Goal: Check status: Check status

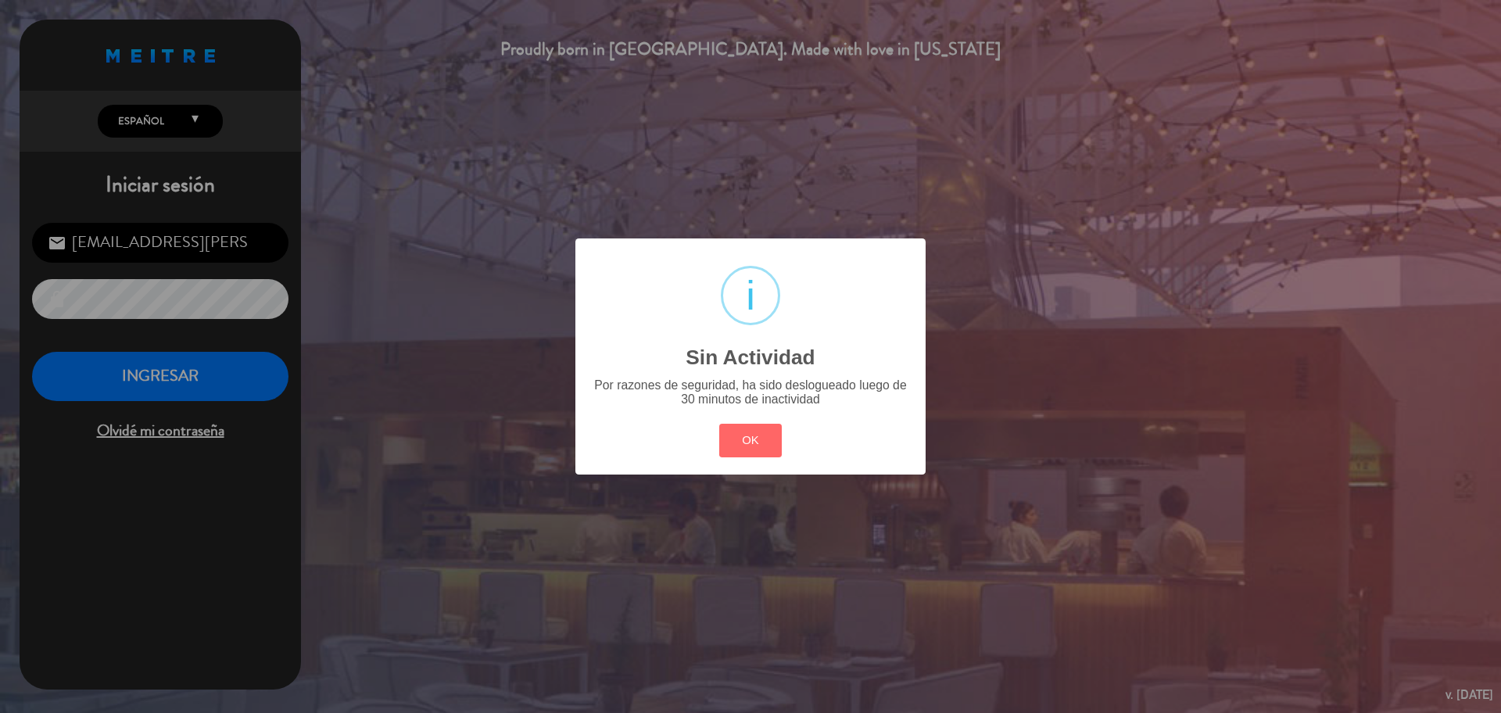
click at [741, 456] on button "OK" at bounding box center [750, 441] width 63 height 34
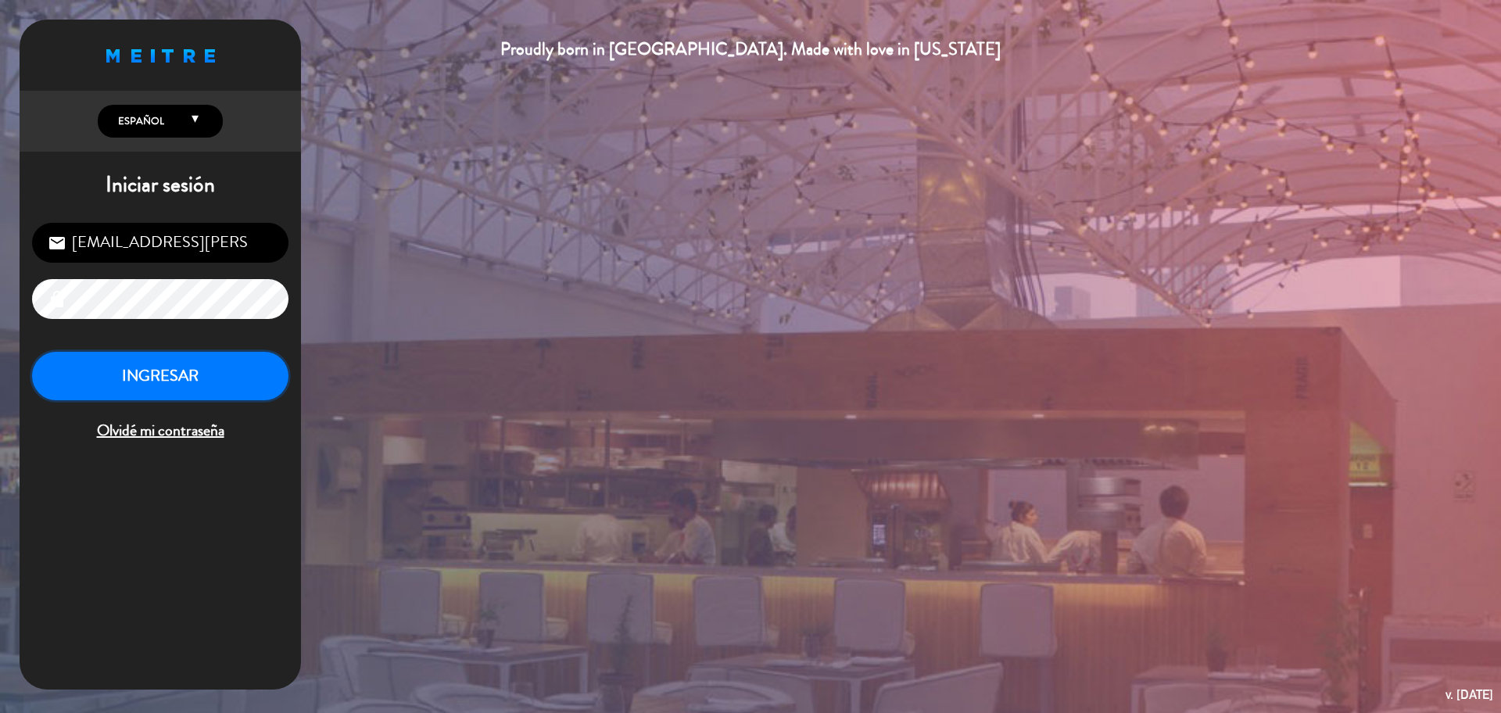
click at [249, 373] on button "INGRESAR" at bounding box center [160, 376] width 257 height 49
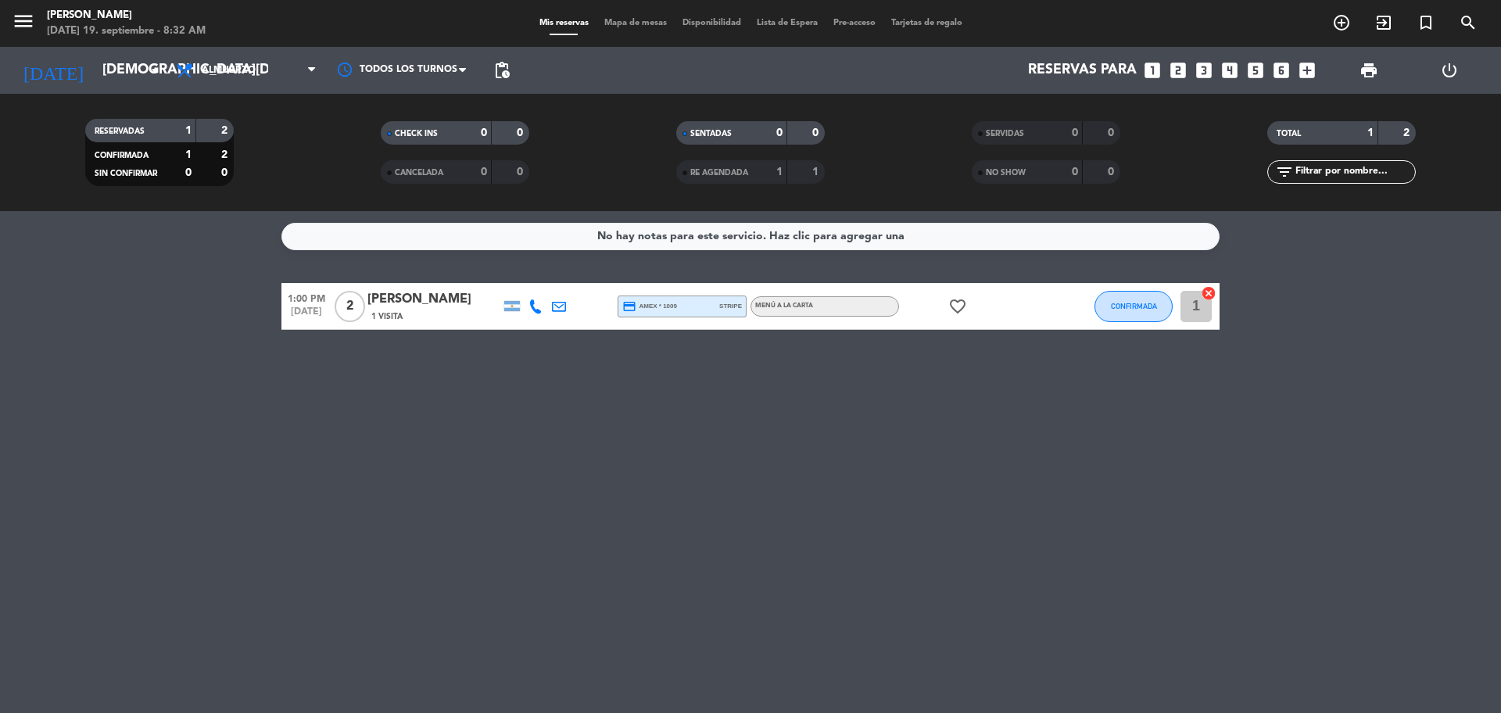
click at [297, 322] on span "[DATE]" at bounding box center [307, 316] width 50 height 18
click at [139, 78] on input "[DEMOGRAPHIC_DATA][DATE]" at bounding box center [185, 70] width 181 height 31
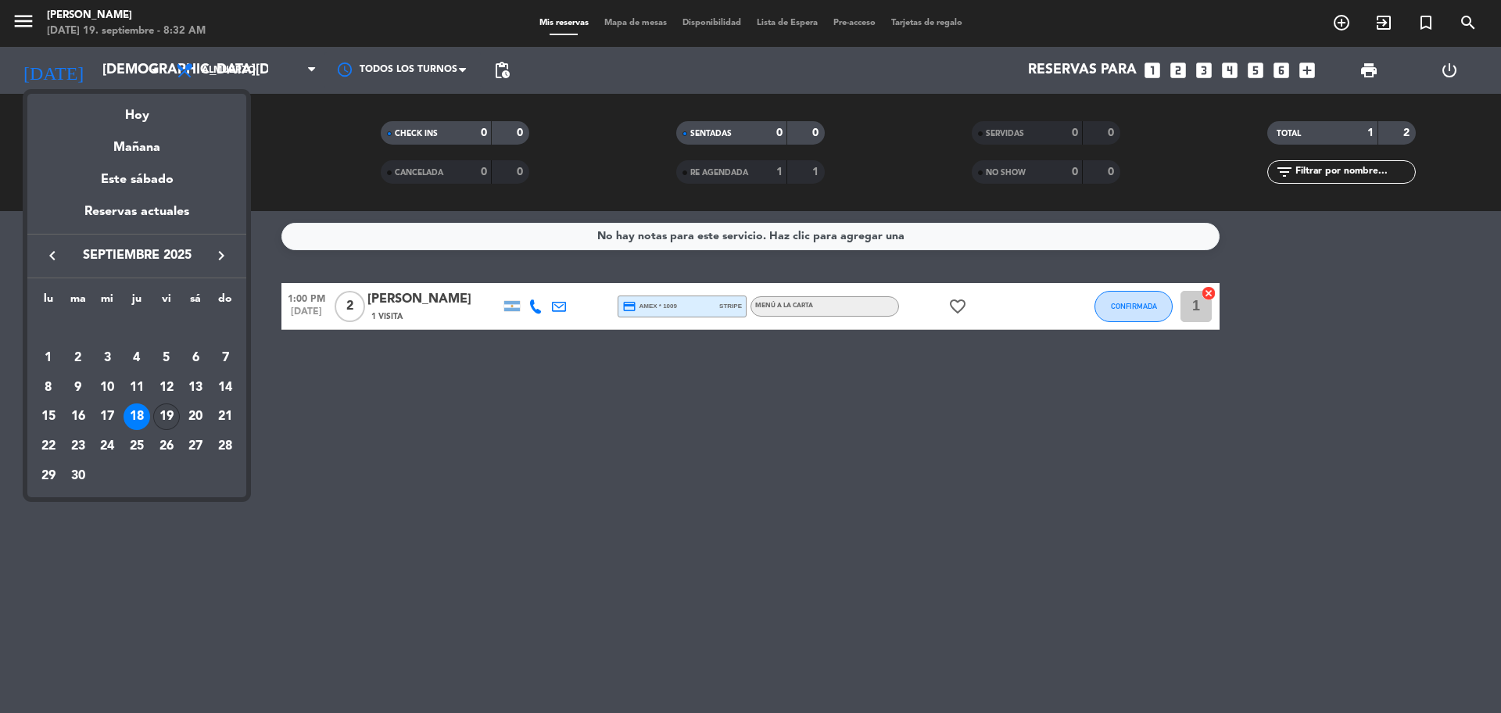
click at [171, 412] on div "19" at bounding box center [166, 417] width 27 height 27
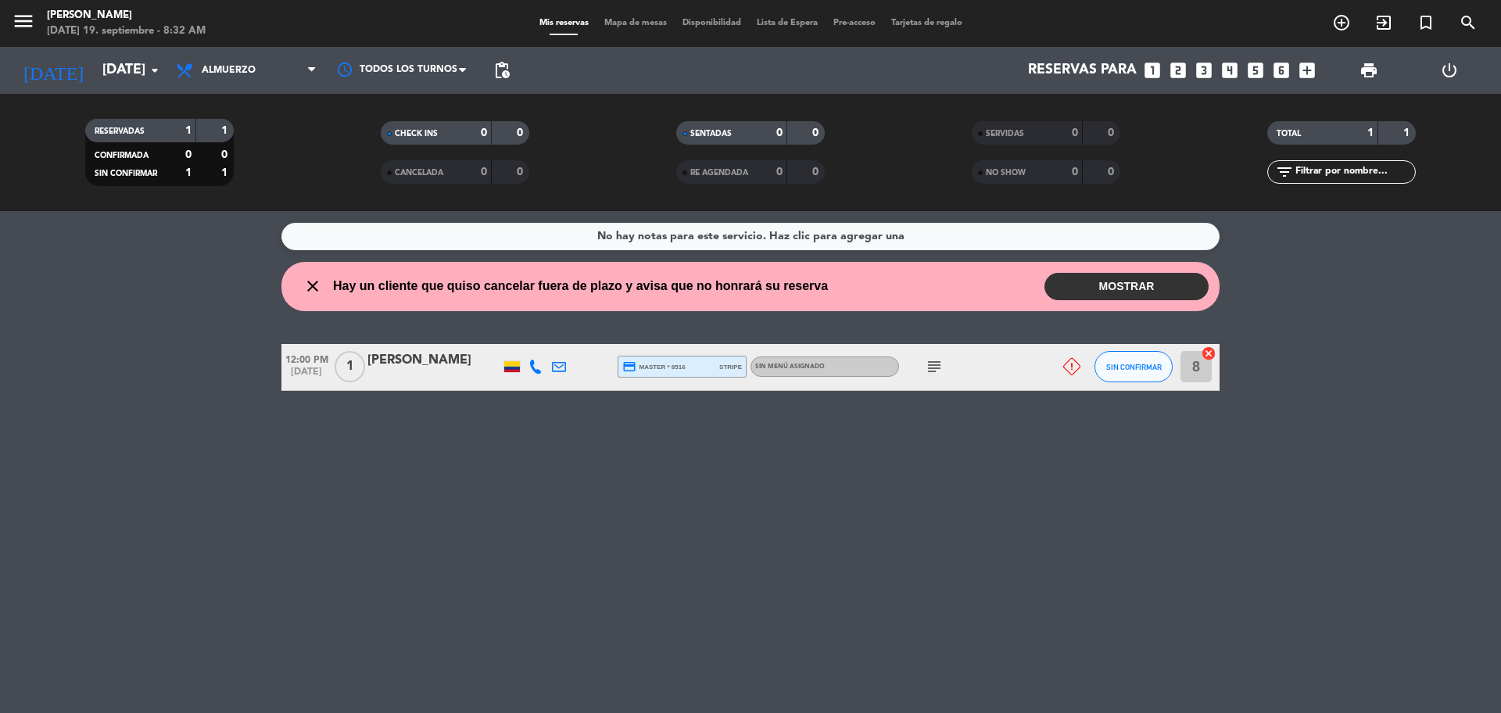
click at [249, 81] on span "Almuerzo" at bounding box center [246, 70] width 156 height 34
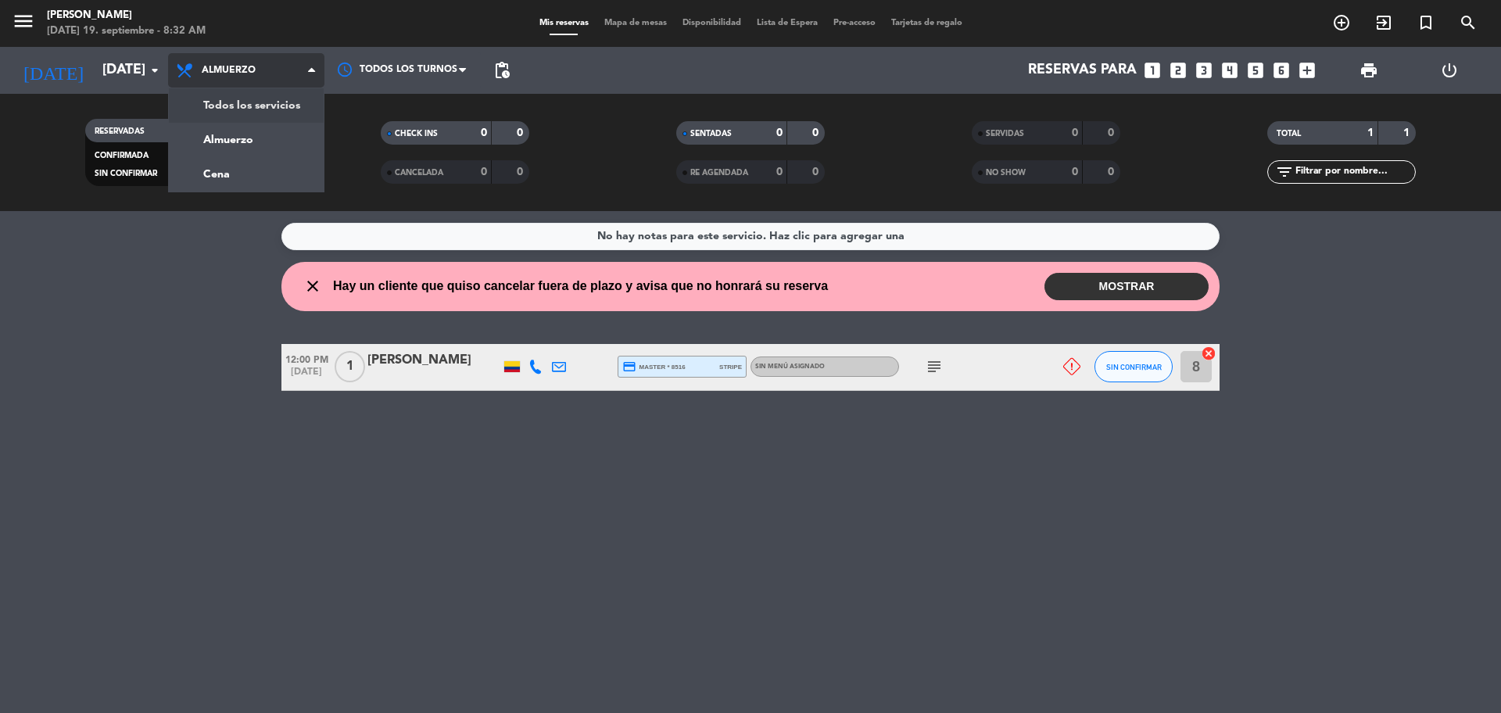
click at [267, 109] on div "menu [PERSON_NAME] [DATE] 19. septiembre - 8:32 AM Mis reservas Mapa de mesas D…" at bounding box center [750, 105] width 1501 height 211
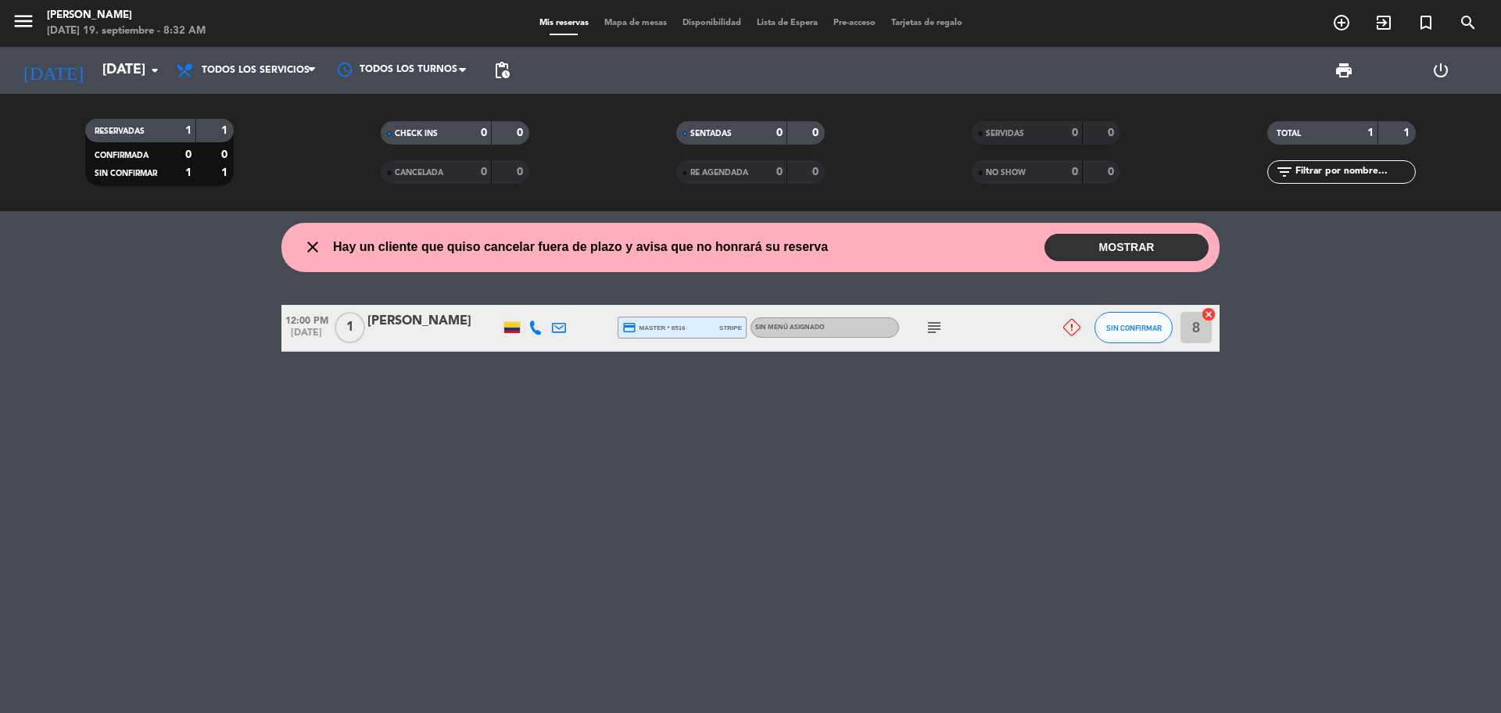
click at [941, 325] on icon "subject" at bounding box center [934, 327] width 19 height 19
drag, startPoint x: 913, startPoint y: 427, endPoint x: 902, endPoint y: 437, distance: 14.9
click at [909, 434] on div "close Hay un cliente que quiso cancelar fuera de plazo y avisa que no honrará s…" at bounding box center [750, 462] width 1501 height 502
click at [129, 77] on input "[DATE]" at bounding box center [185, 70] width 181 height 31
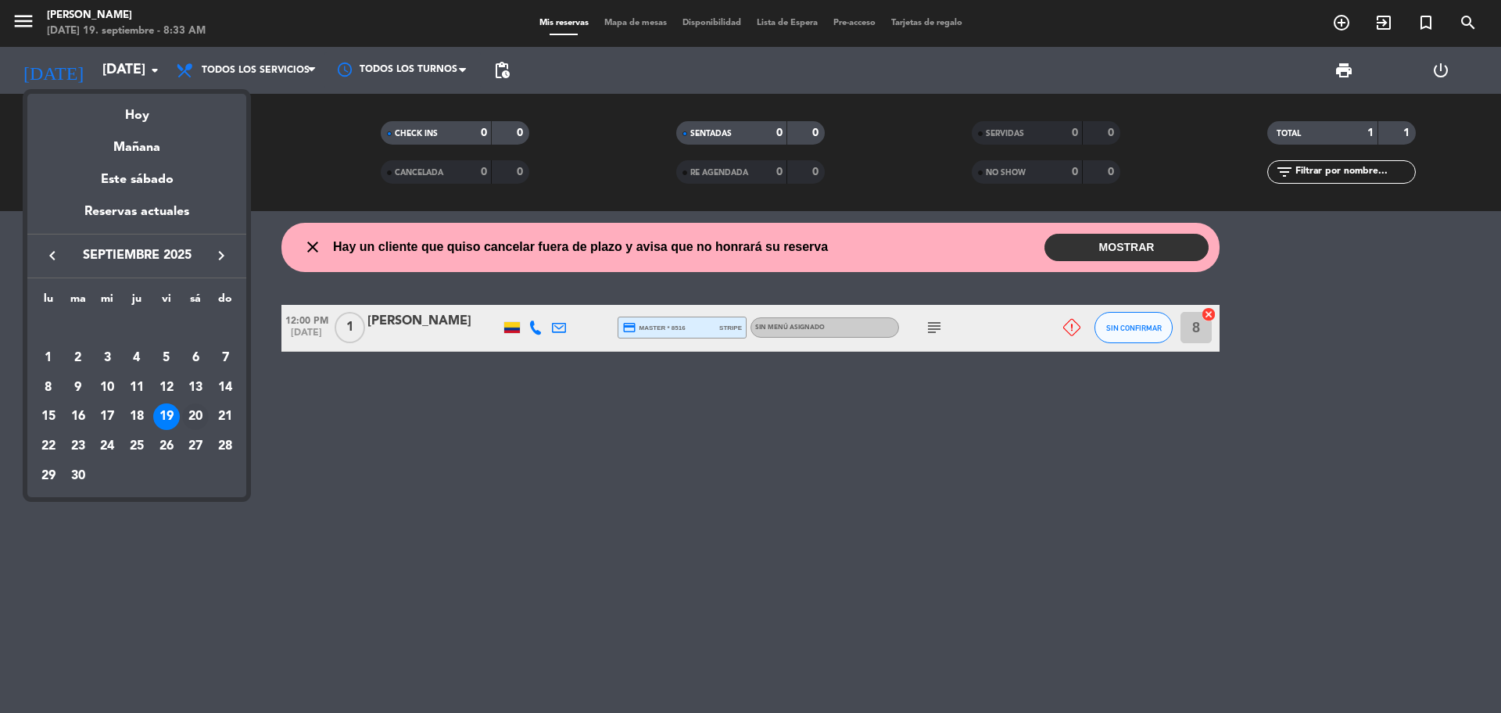
click at [192, 418] on div "20" at bounding box center [195, 417] width 27 height 27
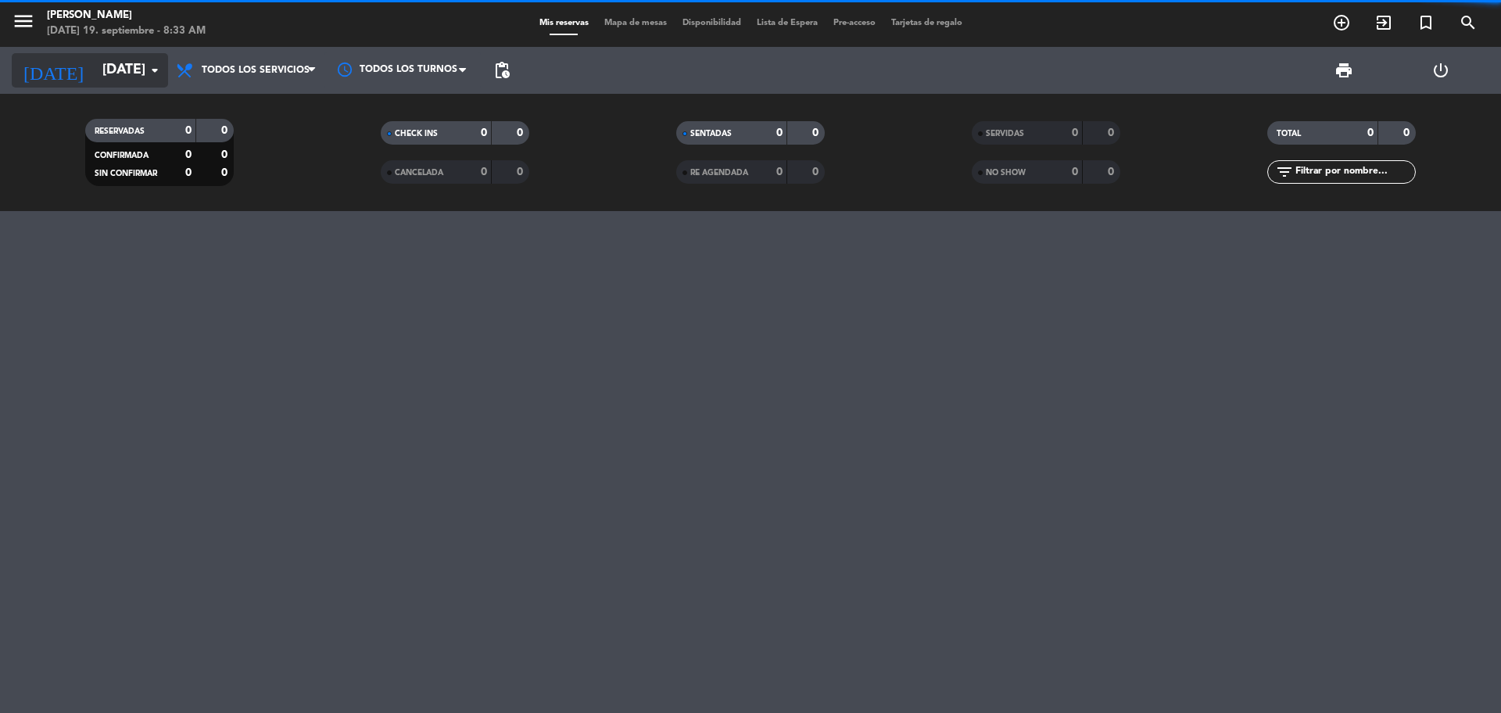
click at [139, 66] on input "[DATE]" at bounding box center [185, 70] width 181 height 31
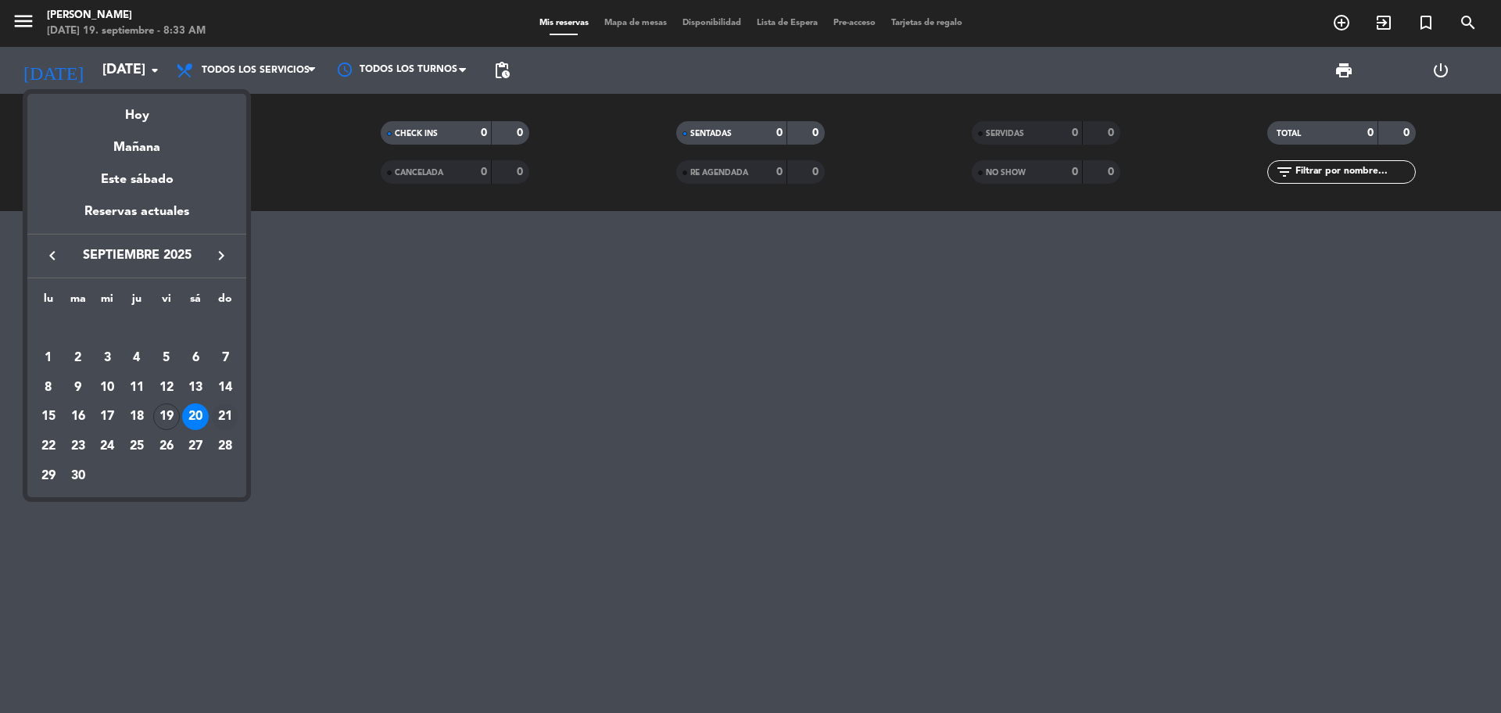
click at [217, 418] on div "21" at bounding box center [225, 417] width 27 height 27
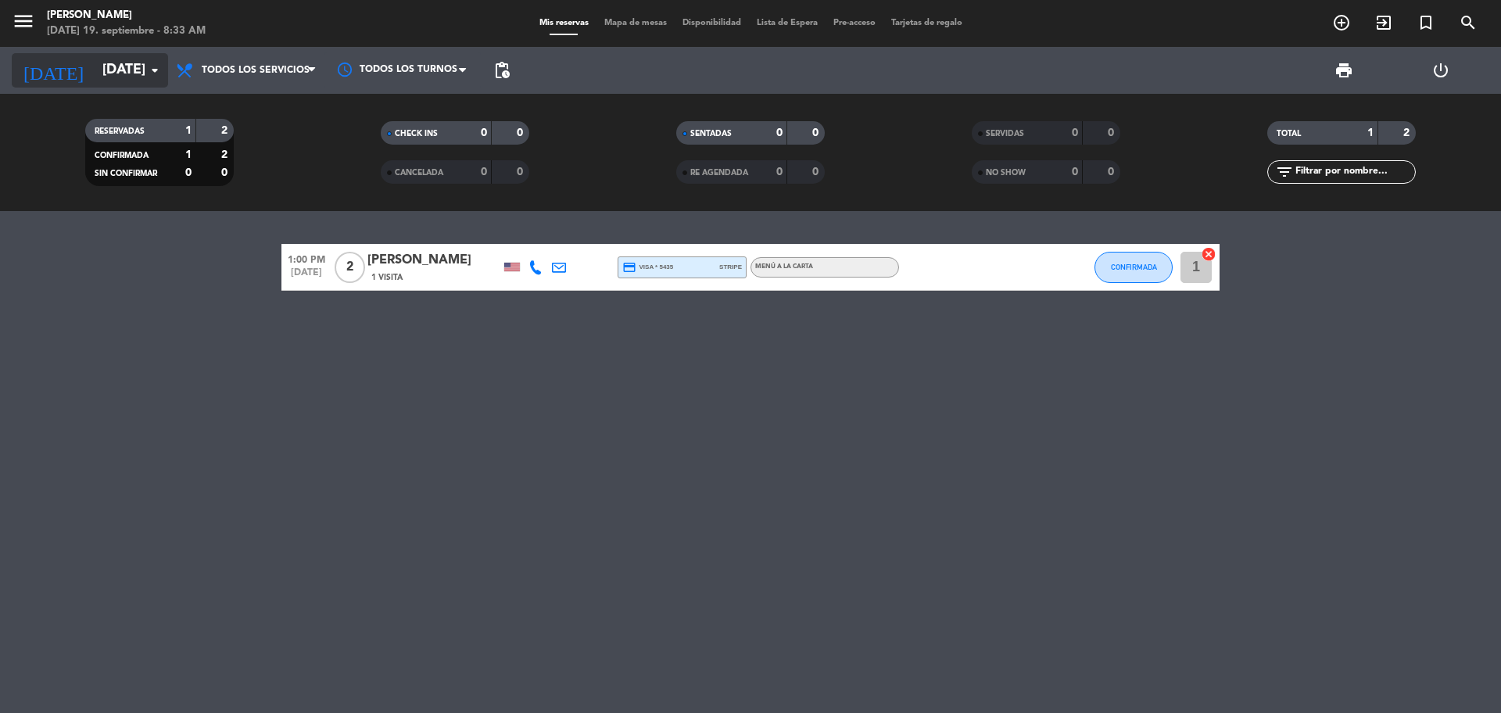
click at [124, 74] on input "[DATE]" at bounding box center [185, 70] width 181 height 31
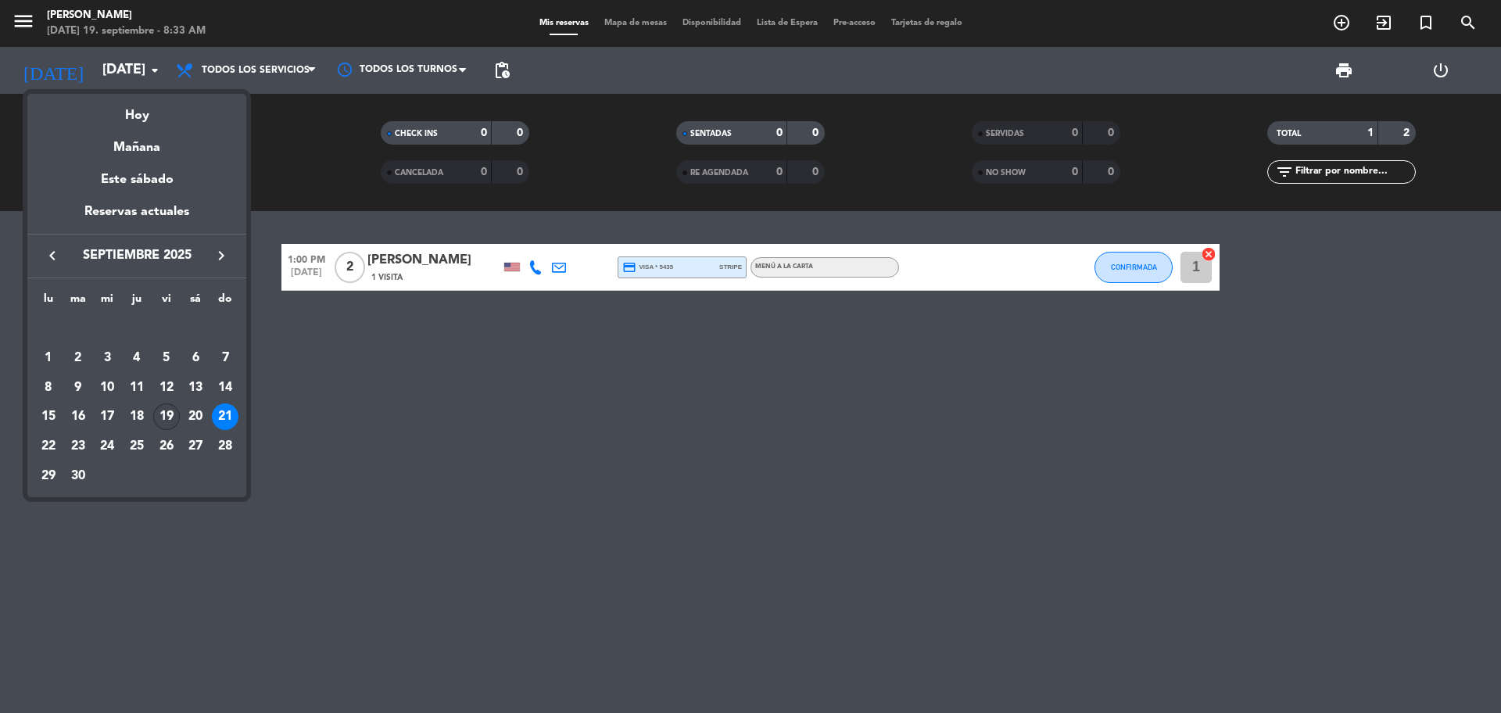
click at [161, 411] on div "19" at bounding box center [166, 417] width 27 height 27
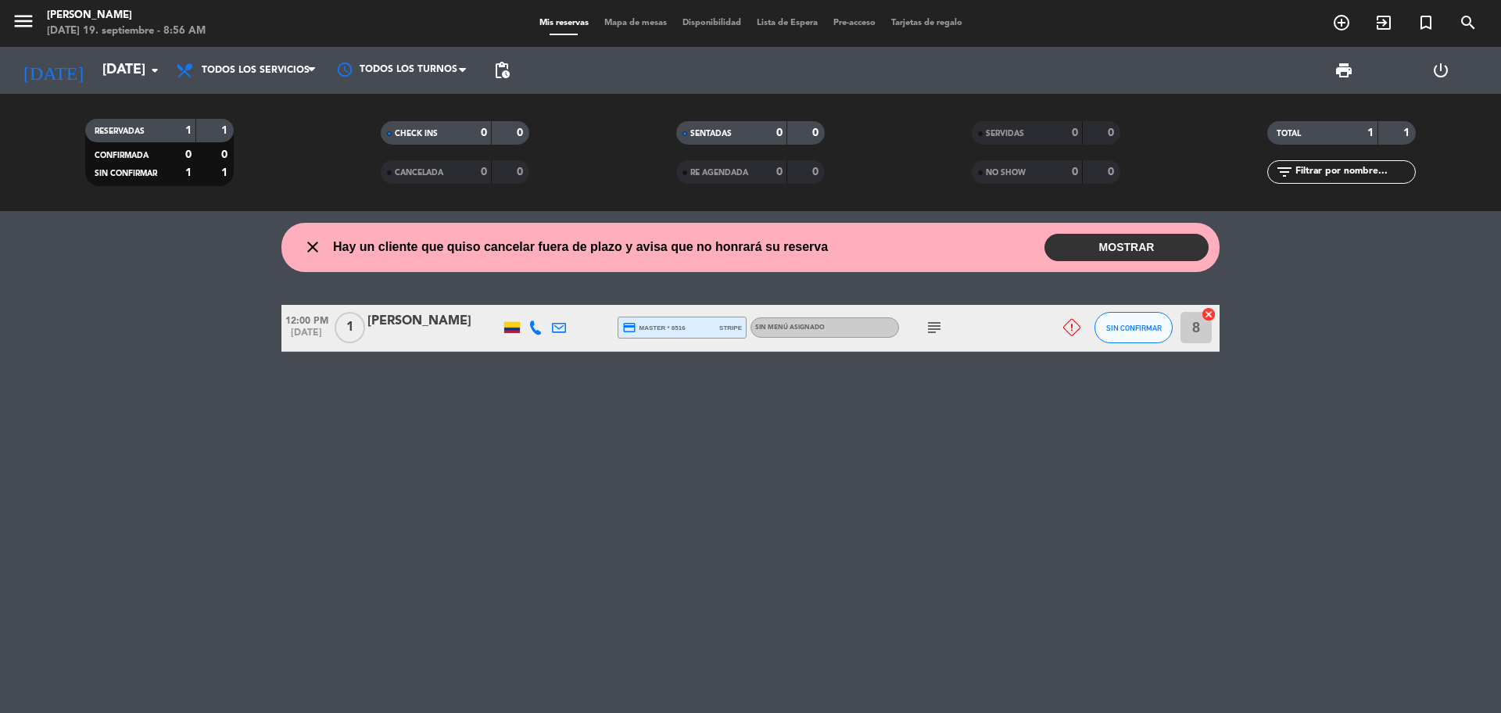
click at [1171, 247] on button "MOSTRAR" at bounding box center [1127, 247] width 164 height 27
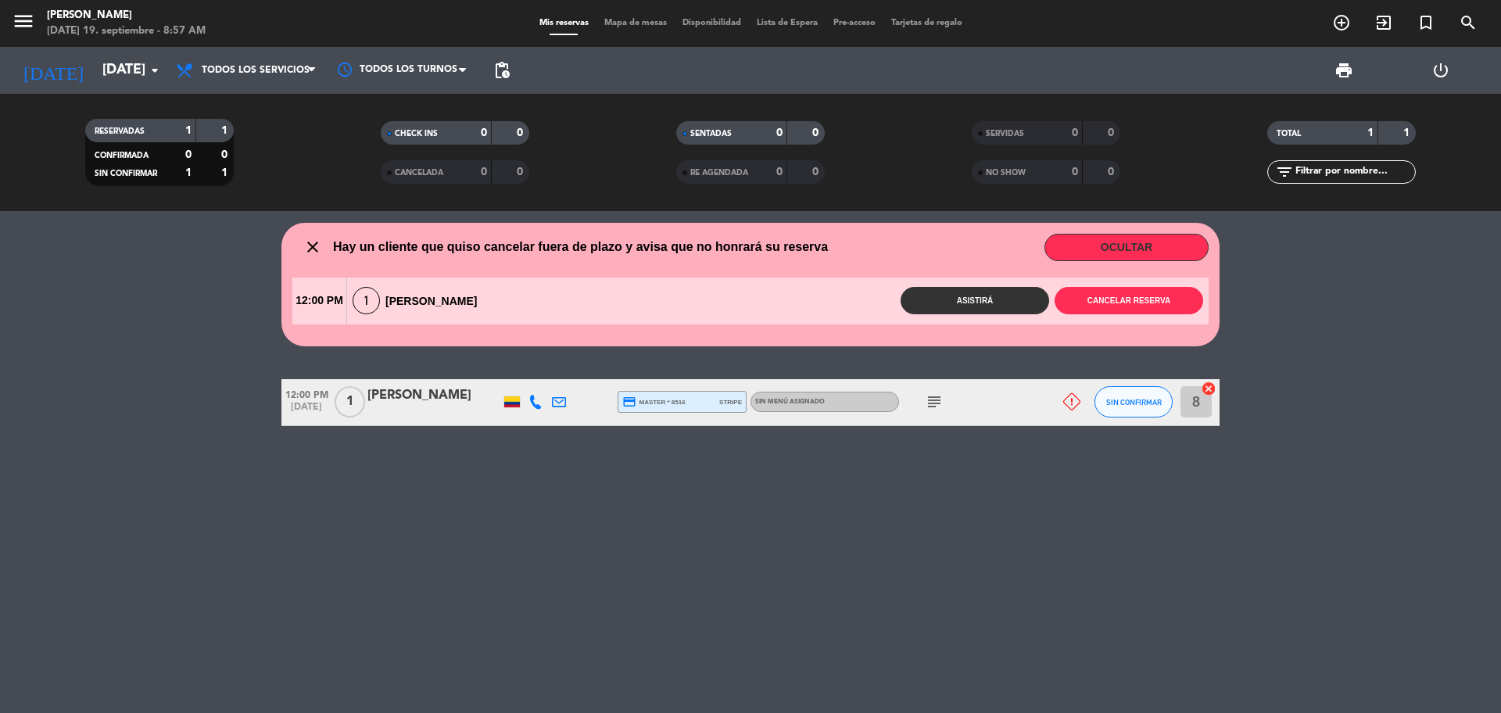
drag, startPoint x: 141, startPoint y: 66, endPoint x: 166, endPoint y: 98, distance: 40.1
click at [157, 91] on div "[DATE] [DATE] arrow_drop_down" at bounding box center [90, 70] width 156 height 47
click at [154, 71] on icon "arrow_drop_down" at bounding box center [154, 70] width 19 height 19
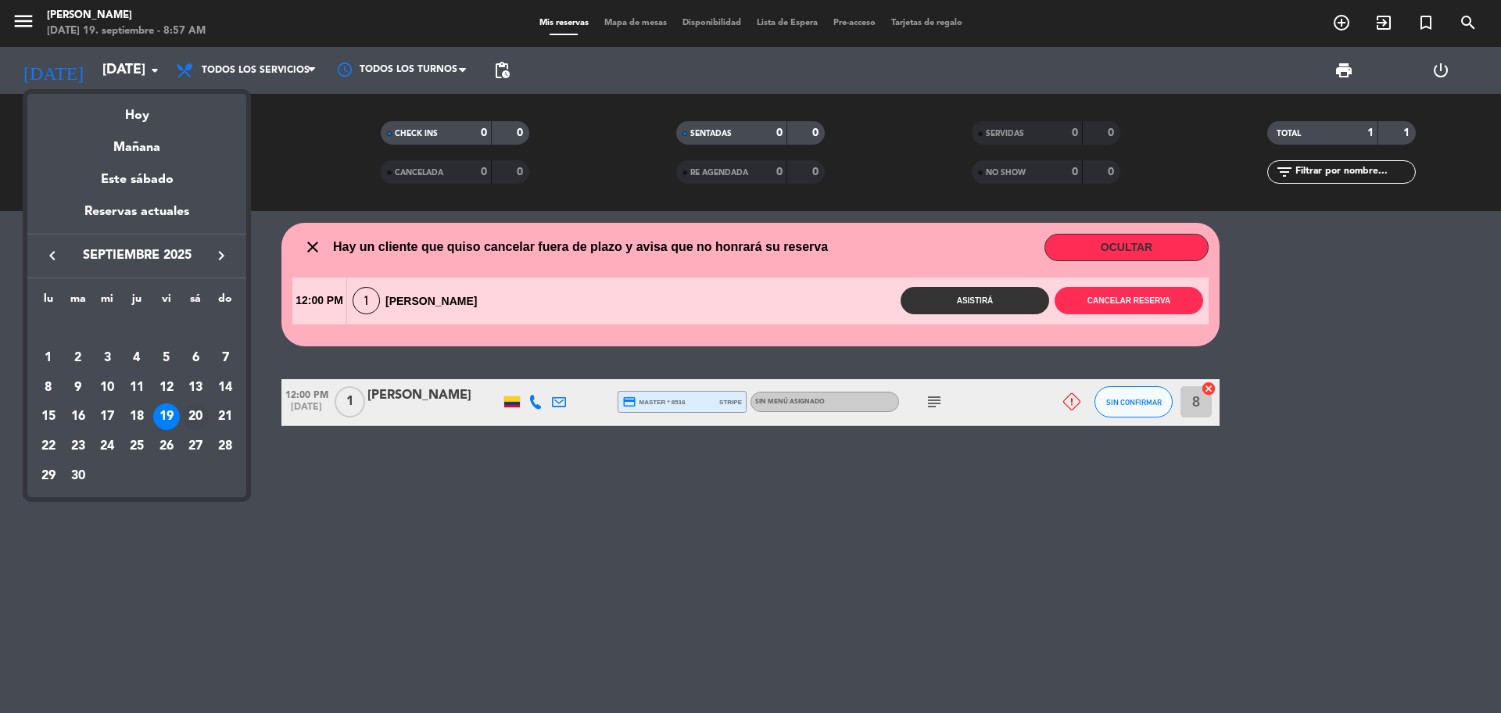
click at [204, 423] on div "20" at bounding box center [195, 417] width 27 height 27
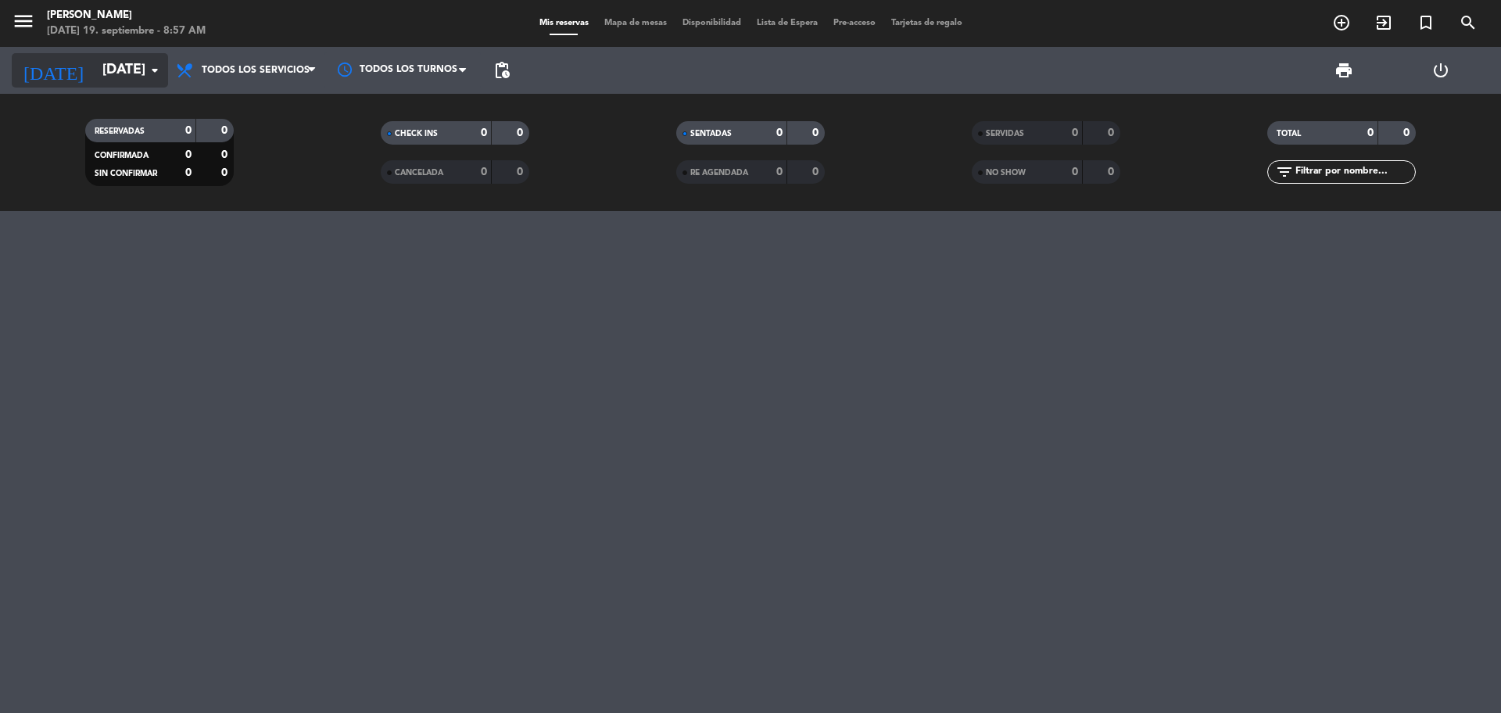
click at [135, 73] on input "[DATE]" at bounding box center [185, 70] width 181 height 31
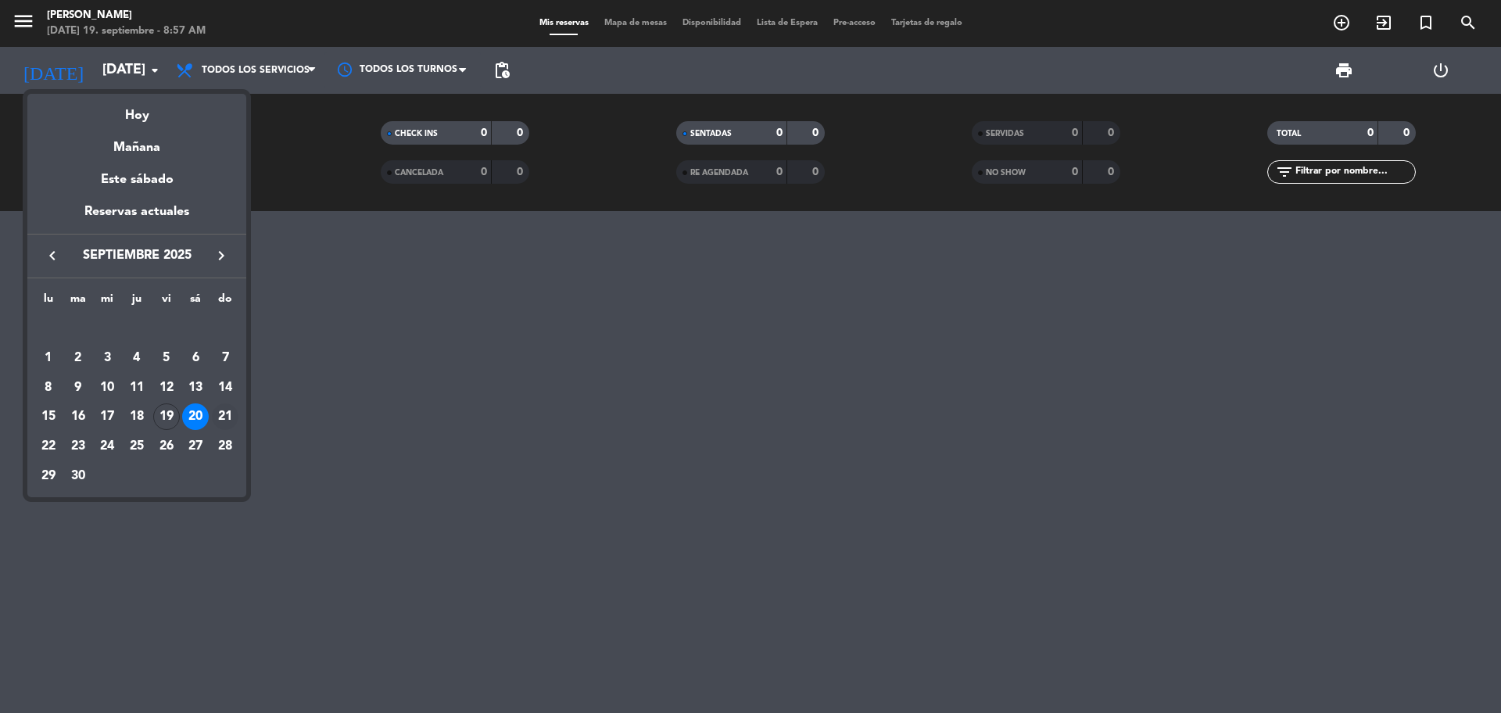
click at [223, 420] on div "21" at bounding box center [225, 417] width 27 height 27
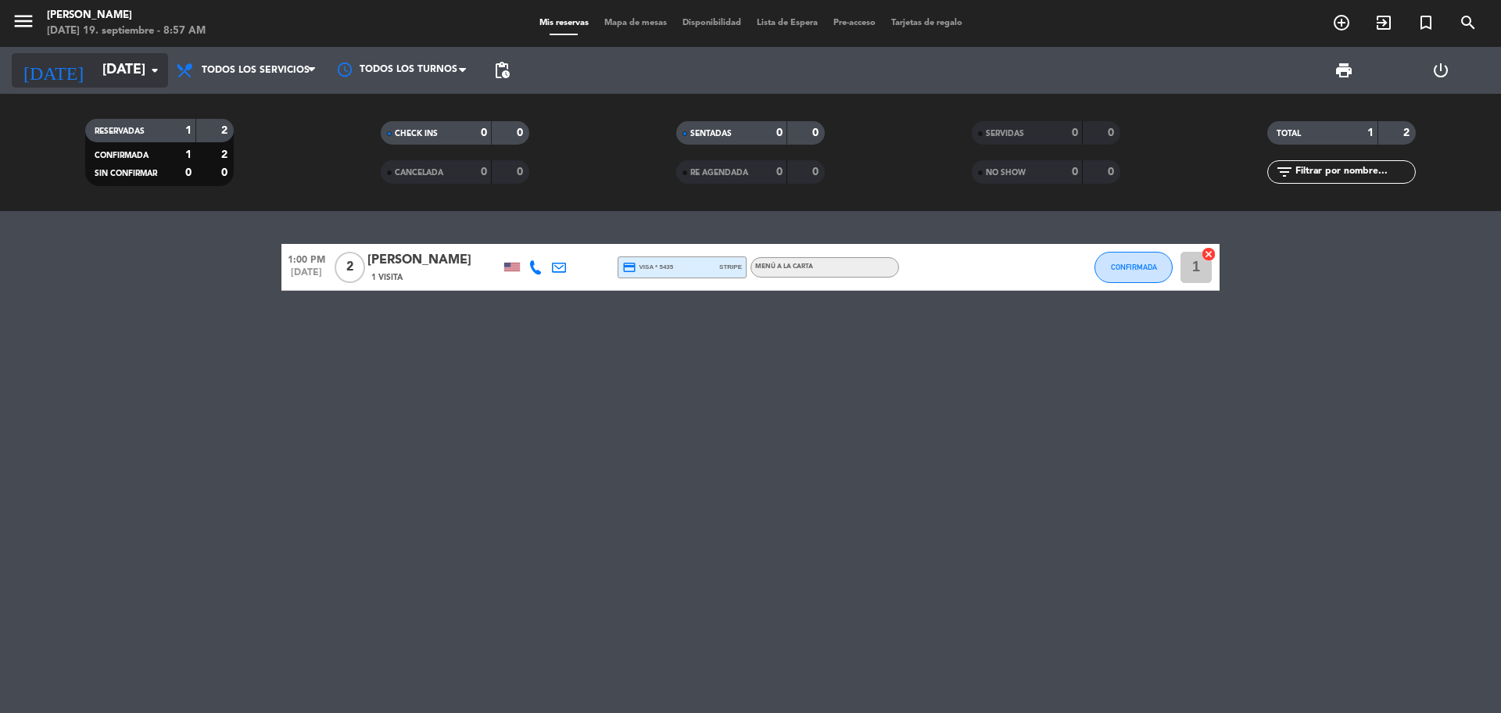
click at [105, 80] on input "[DATE]" at bounding box center [185, 70] width 181 height 31
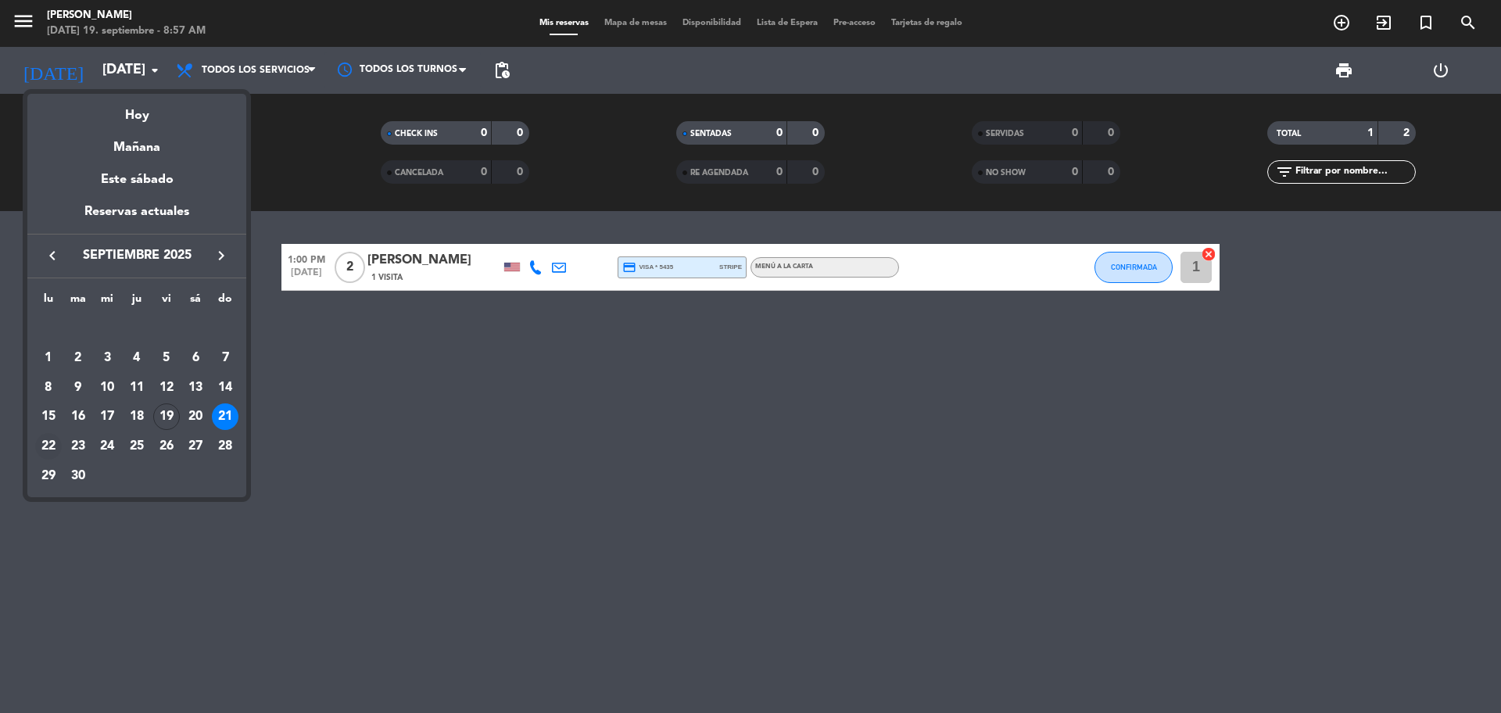
click at [56, 445] on div "22" at bounding box center [48, 446] width 27 height 27
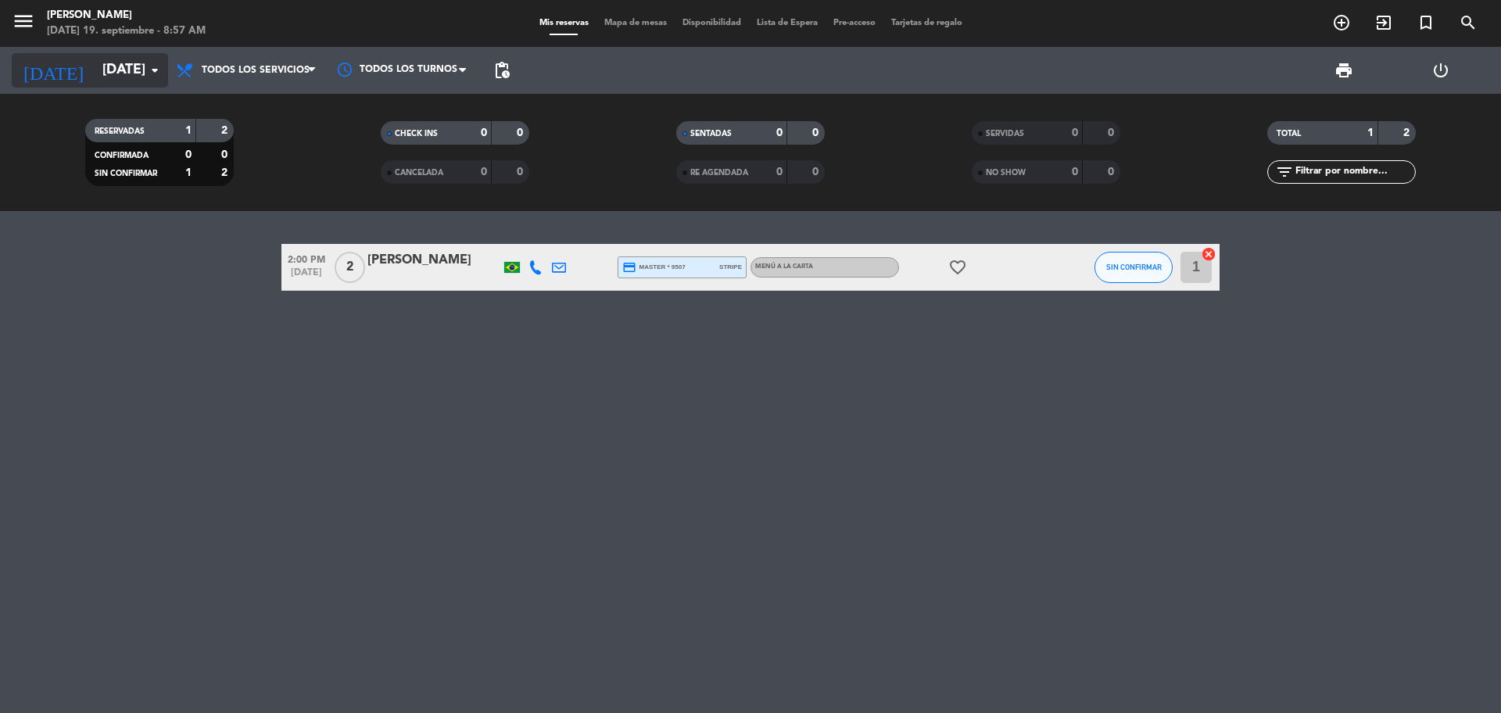
click at [95, 82] on input "[DATE]" at bounding box center [185, 70] width 181 height 31
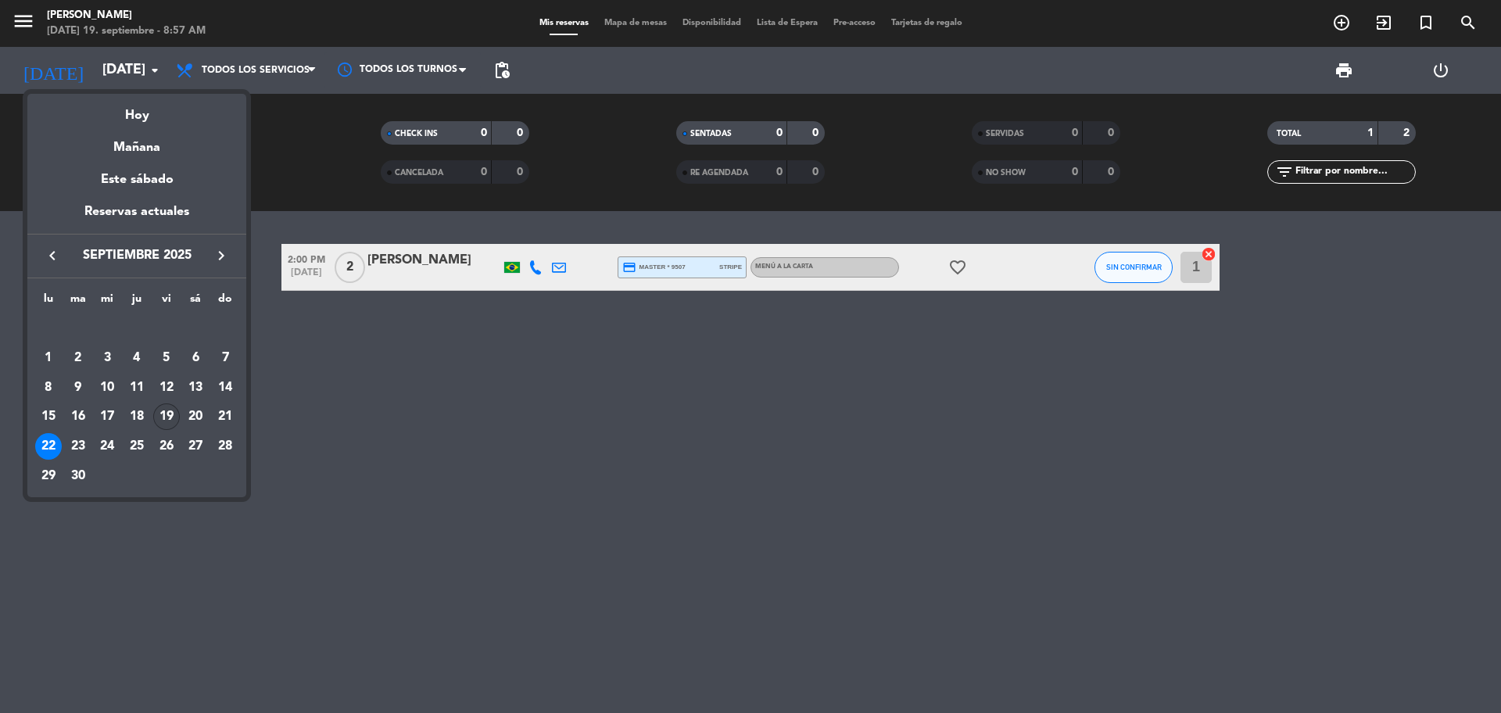
click at [169, 422] on div "19" at bounding box center [166, 417] width 27 height 27
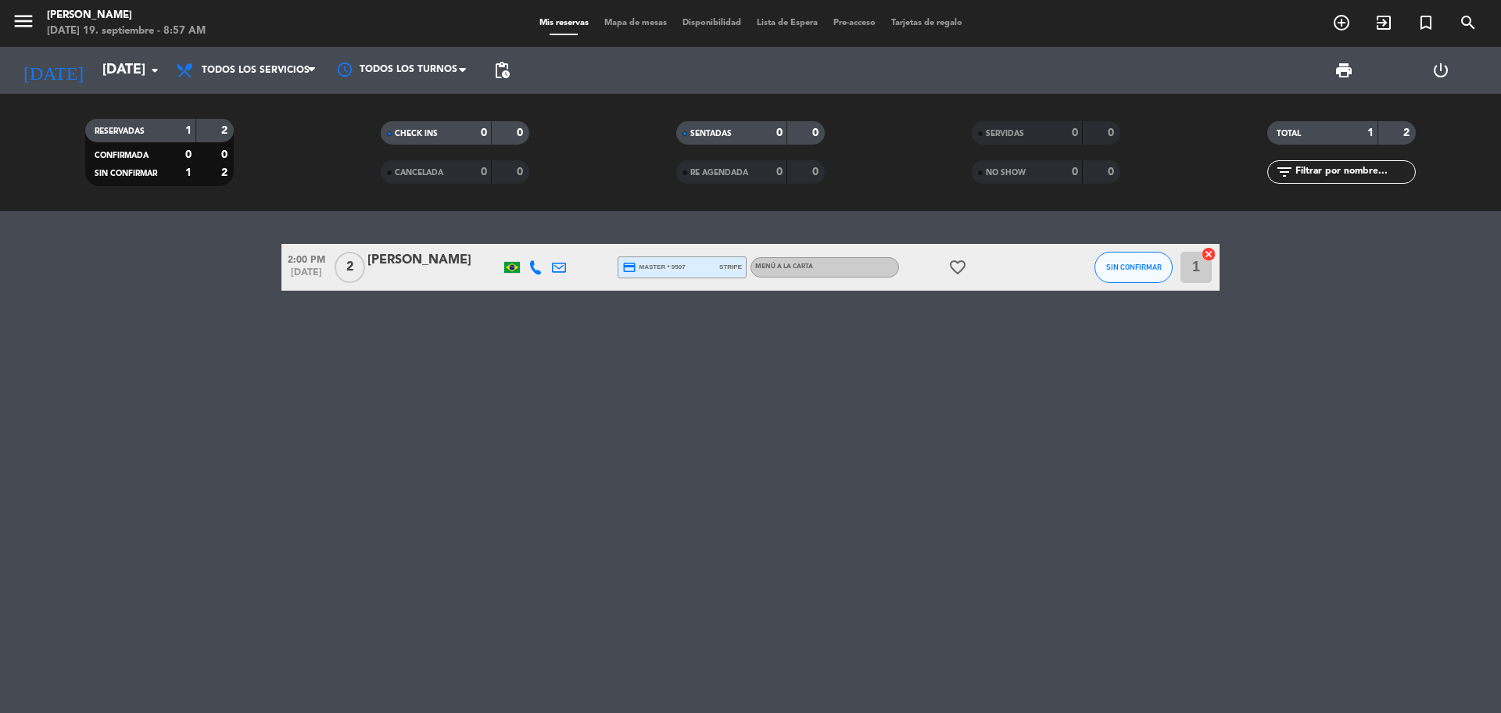
type input "[DATE]"
